Goal: Task Accomplishment & Management: Use online tool/utility

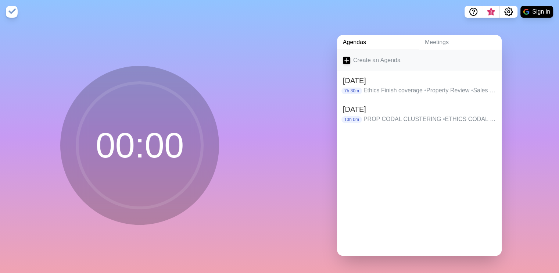
click at [398, 55] on link "Create an Agenda" at bounding box center [419, 60] width 165 height 21
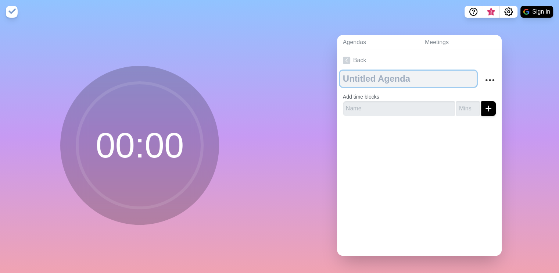
click at [398, 71] on textarea at bounding box center [408, 79] width 137 height 16
type textarea "[DATE]"
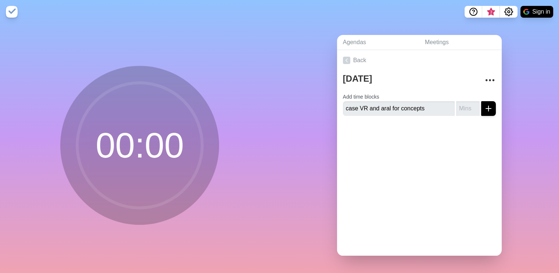
type input "case VR and aral for concepts"
click at [460, 105] on input "number" at bounding box center [468, 108] width 24 height 15
type input "60"
click at [486, 108] on line "submit" at bounding box center [488, 108] width 5 height 0
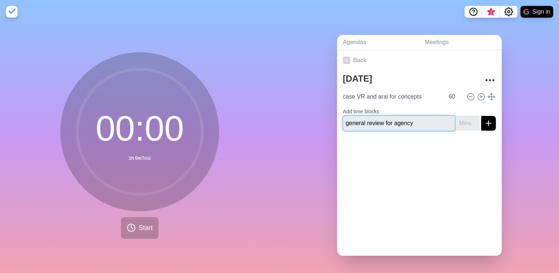
type input "general review for agency"
click at [459, 121] on input "number" at bounding box center [468, 123] width 24 height 15
type input "180"
click at [484, 119] on icon "submit" at bounding box center [488, 123] width 9 height 9
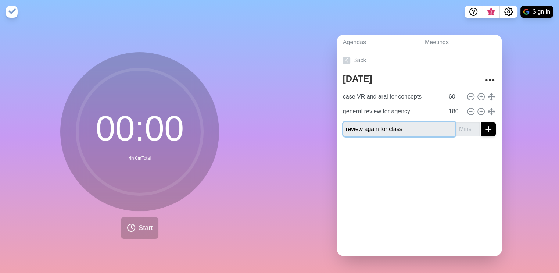
type input "review again for class"
click at [464, 127] on input "-1" at bounding box center [468, 129] width 24 height 15
click at [461, 126] on input "-1" at bounding box center [468, 129] width 24 height 15
type input "60"
click at [484, 127] on icon "submit" at bounding box center [488, 129] width 9 height 9
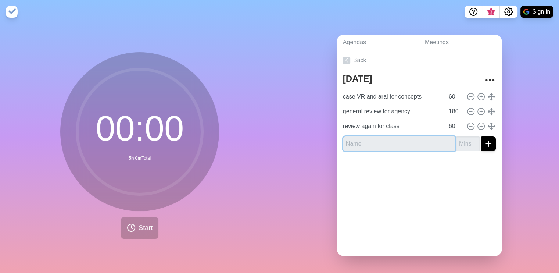
type input "c"
type input "agency class"
click at [456, 141] on input "number" at bounding box center [468, 143] width 24 height 15
type input "120"
click at [485, 140] on button "submit" at bounding box center [488, 143] width 15 height 15
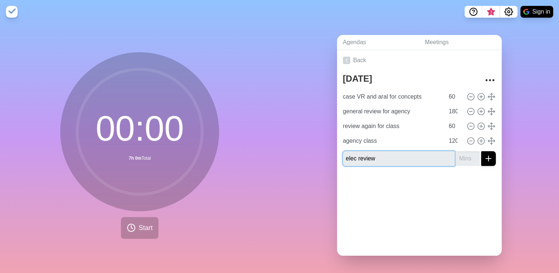
type input "elec review"
type input "120"
click at [486, 158] on line "submit" at bounding box center [488, 158] width 5 height 0
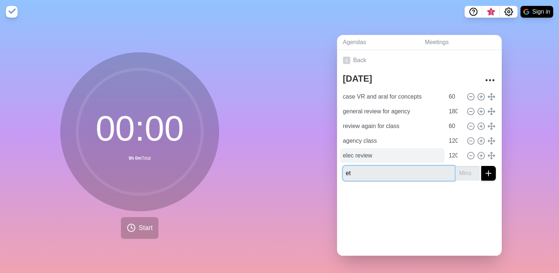
type input "e"
type input "property review"
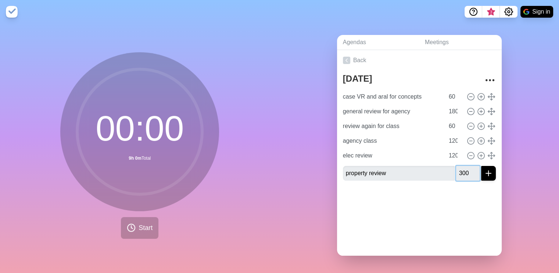
type input "300"
click at [484, 173] on icon "submit" at bounding box center [488, 173] width 9 height 9
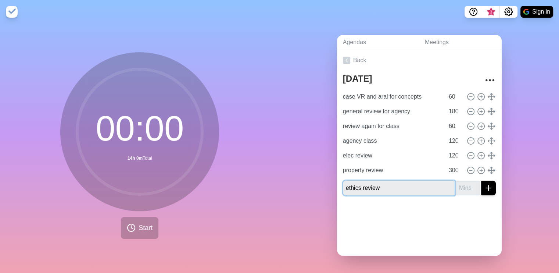
type input "ethics review"
type input "120"
